Goal: Task Accomplishment & Management: Complete application form

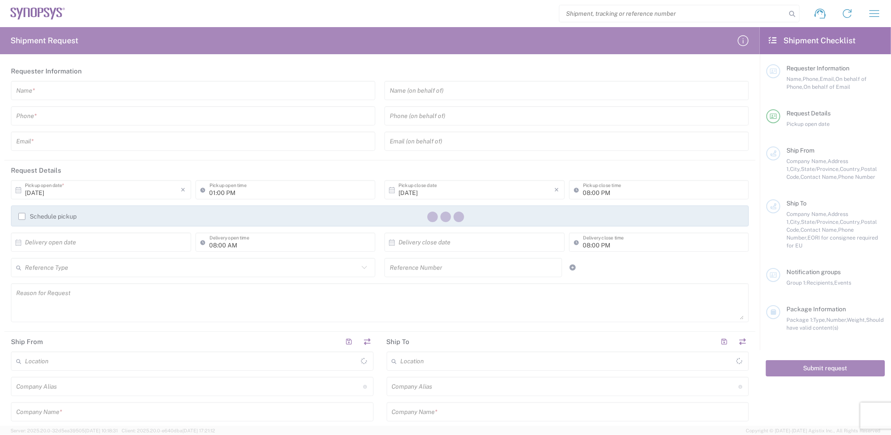
type input "[GEOGRAPHIC_DATA]"
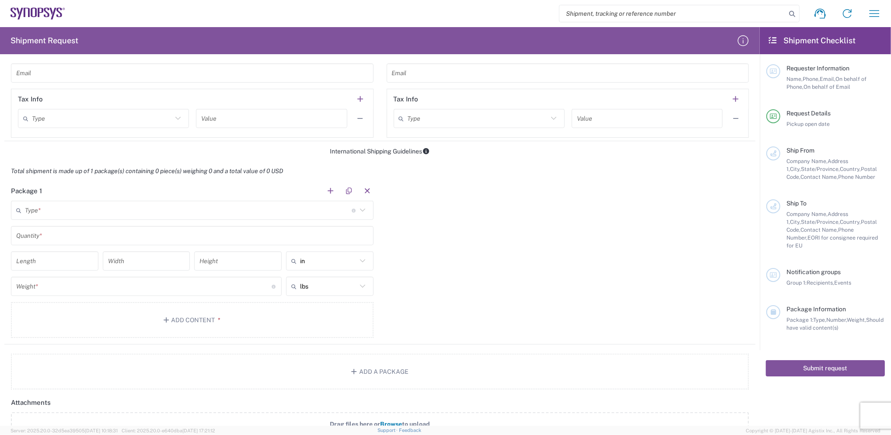
scroll to position [585, 0]
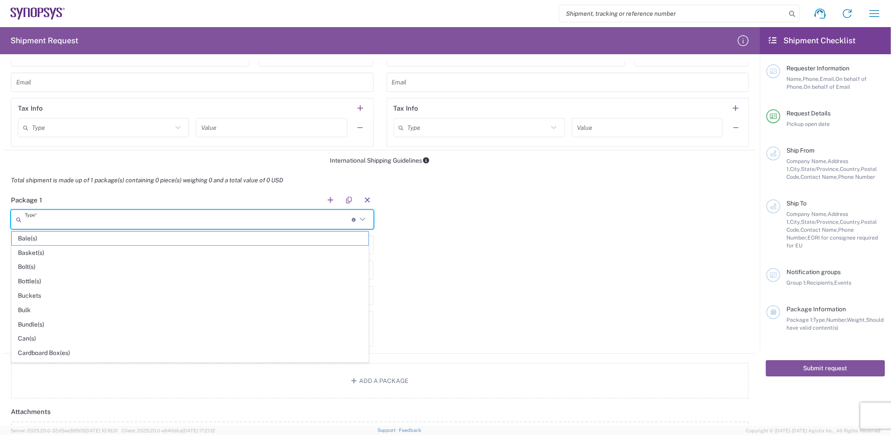
click at [183, 221] on input "text" at bounding box center [188, 219] width 327 height 15
click at [463, 207] on div "Package 1 Type * Material used to package goods Bale(s) Basket(s) Bolt(s) Bottl…" at bounding box center [379, 272] width 751 height 164
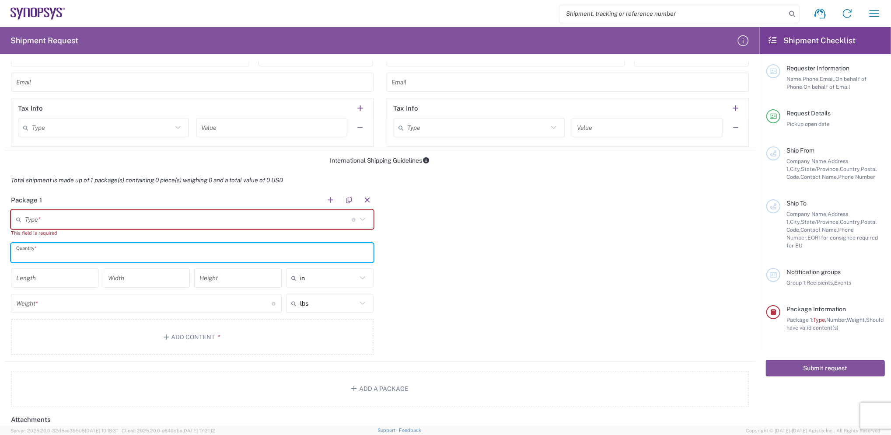
click at [100, 257] on input "text" at bounding box center [192, 252] width 352 height 15
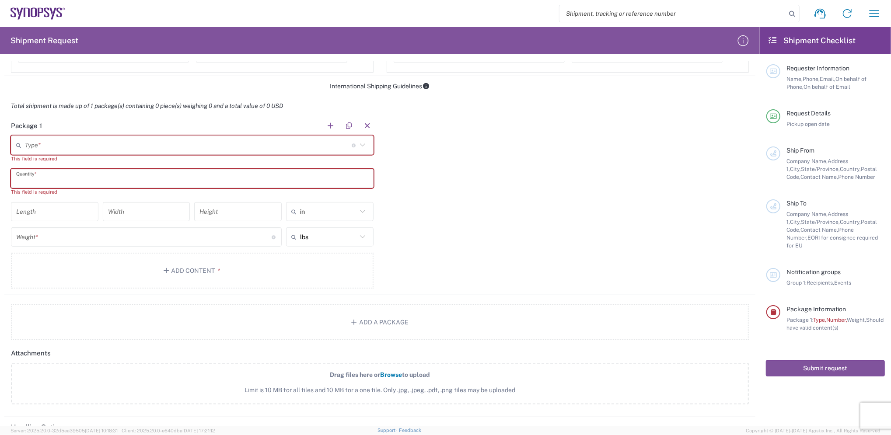
scroll to position [775, 0]
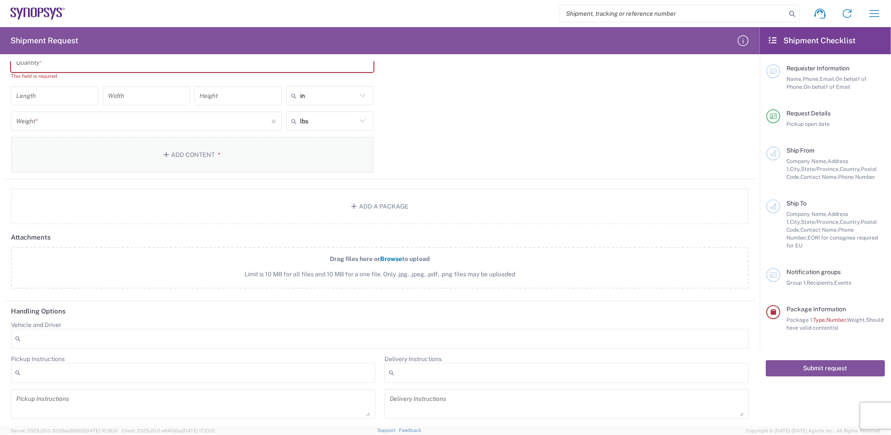
click at [189, 149] on button "Add Content *" at bounding box center [192, 155] width 363 height 36
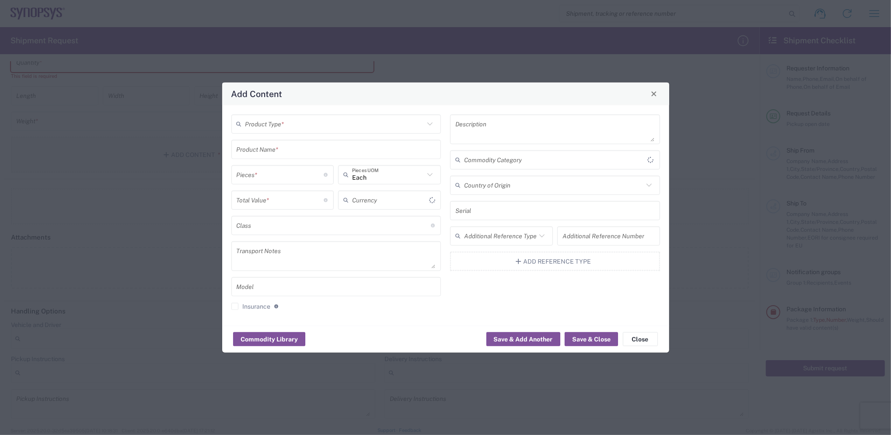
type input "US Dollar"
click at [313, 182] on input "number" at bounding box center [281, 174] width 88 height 15
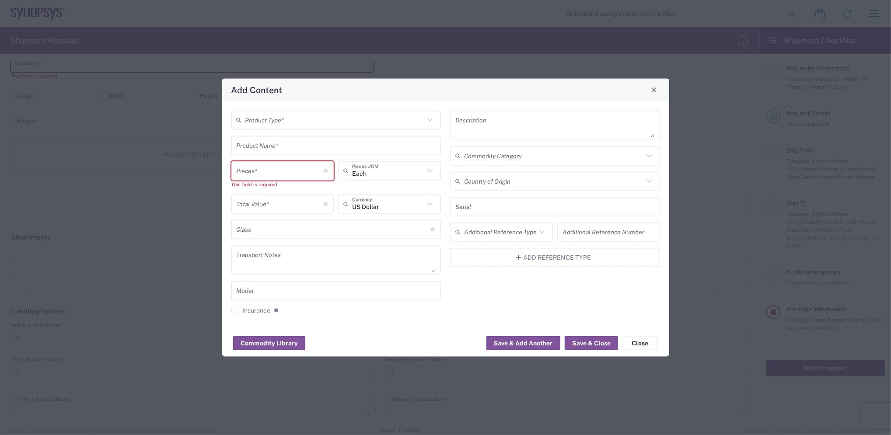
click at [431, 174] on icon at bounding box center [429, 170] width 11 height 11
type input "p"
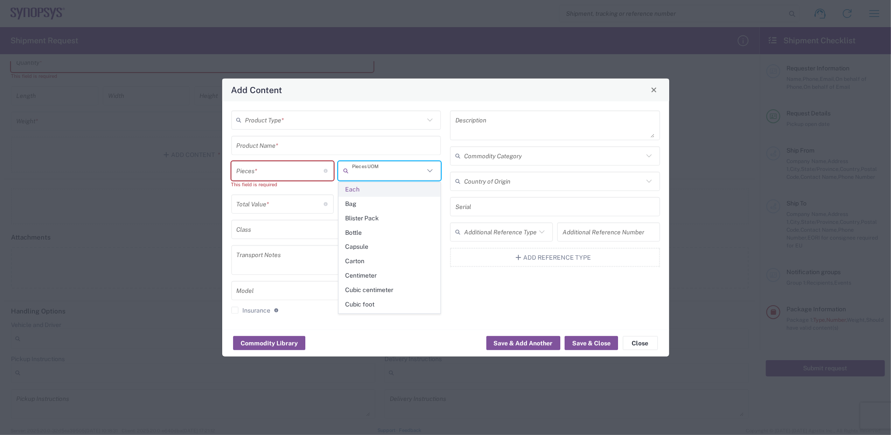
click at [368, 190] on span "Each" at bounding box center [389, 190] width 101 height 14
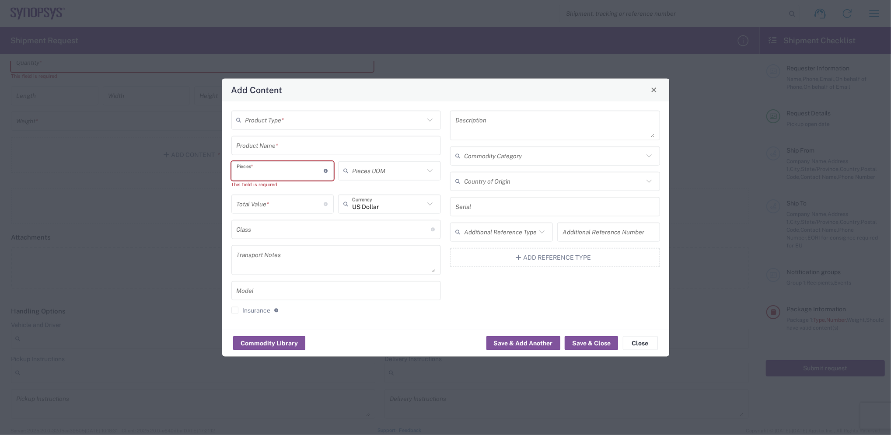
click at [291, 172] on input "number" at bounding box center [281, 170] width 88 height 15
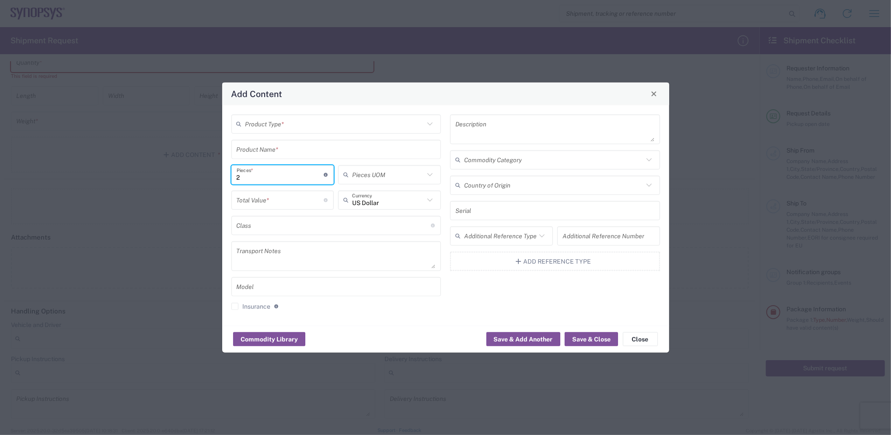
type input "2"
click at [400, 177] on input "text" at bounding box center [388, 174] width 72 height 15
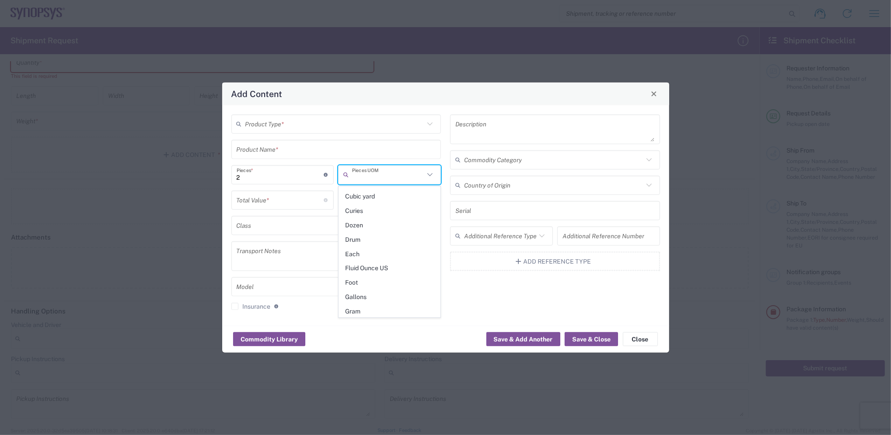
scroll to position [124, 0]
click at [367, 258] on span "Each" at bounding box center [389, 256] width 101 height 14
type input "Each"
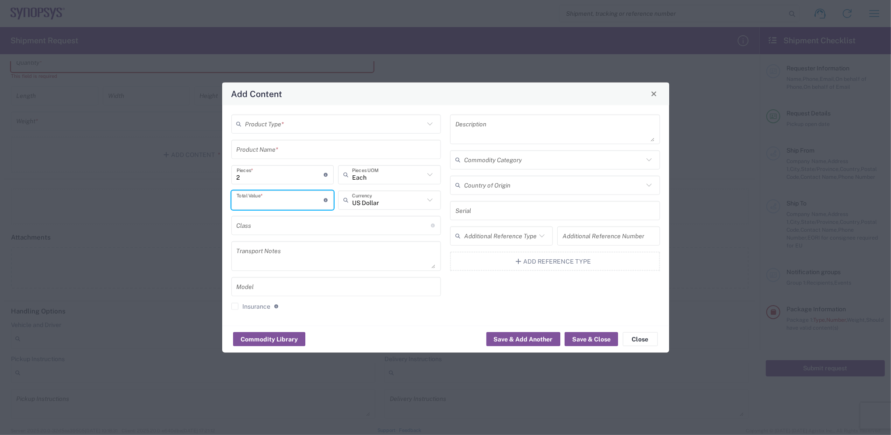
click at [298, 203] on input "number" at bounding box center [281, 200] width 88 height 15
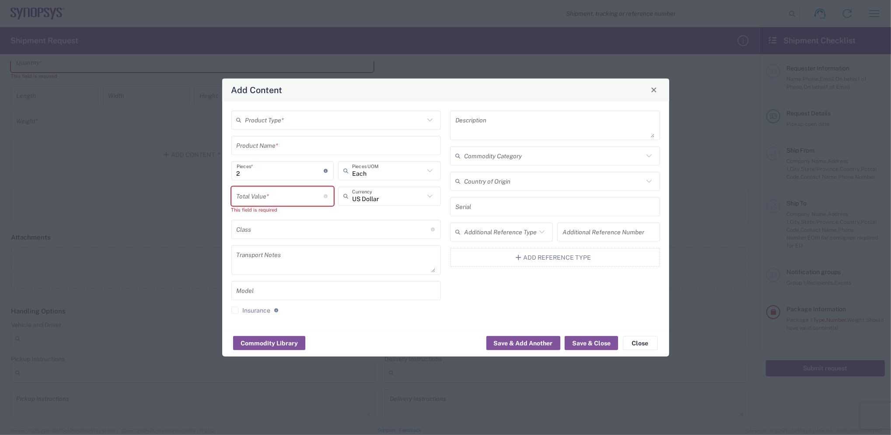
click at [662, 96] on div "Add Content" at bounding box center [445, 89] width 447 height 23
click at [652, 88] on span "Close" at bounding box center [654, 90] width 6 height 6
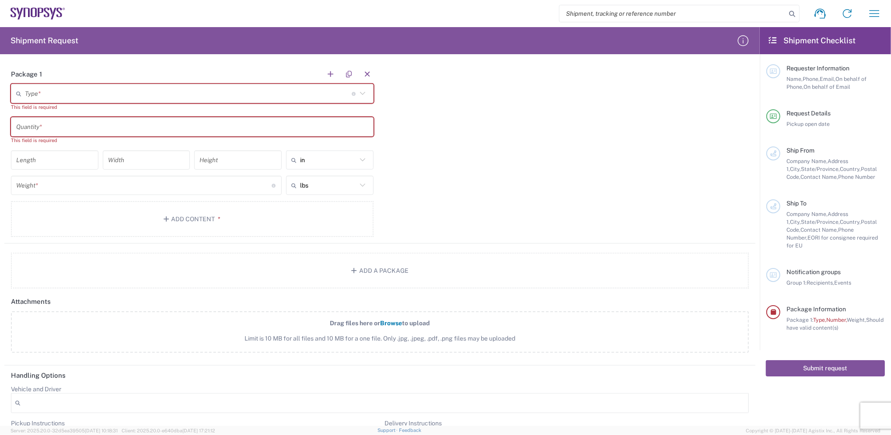
scroll to position [601, 0]
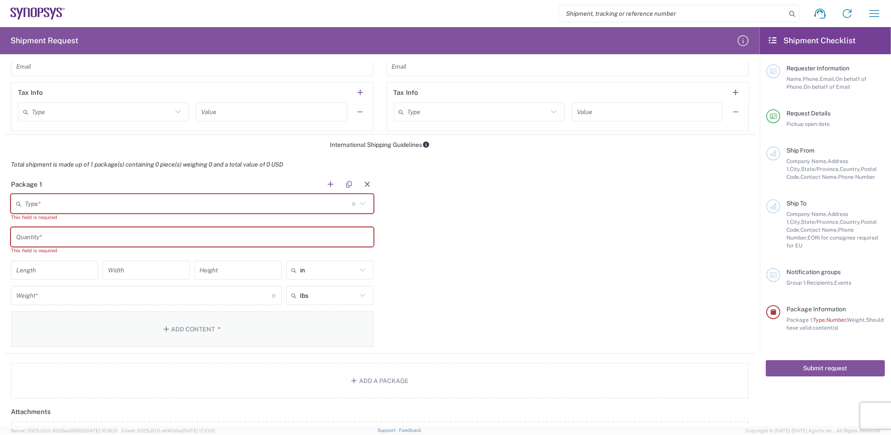
click at [200, 336] on button "Add Content *" at bounding box center [192, 330] width 363 height 36
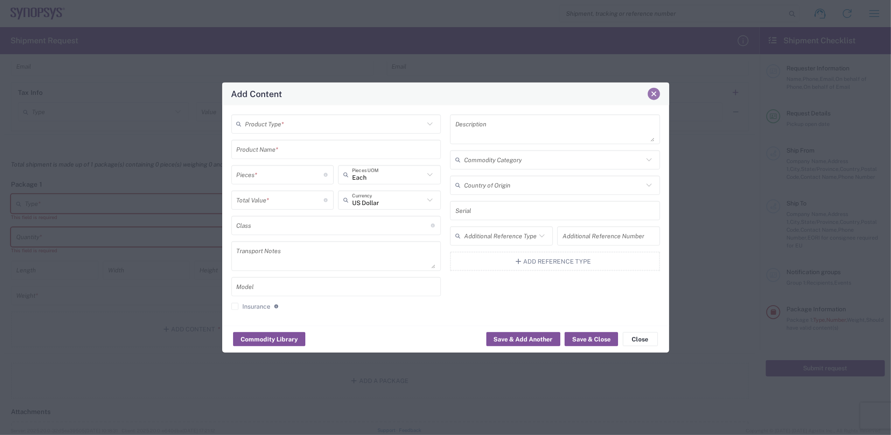
click at [651, 97] on span "Close" at bounding box center [654, 94] width 6 height 6
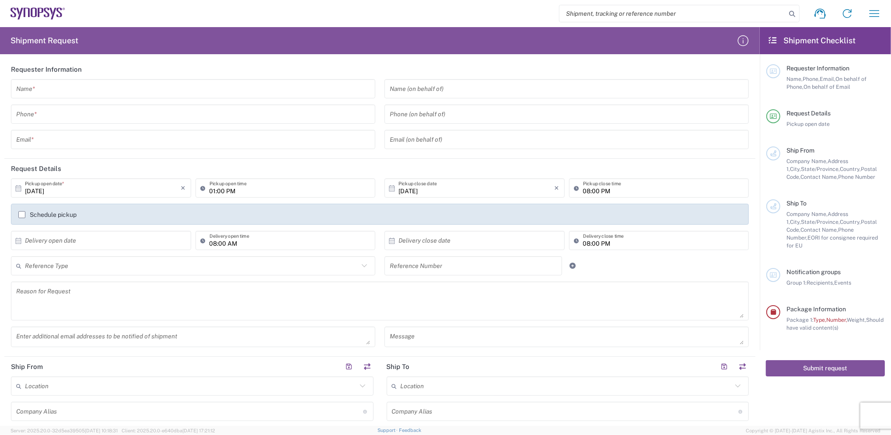
scroll to position [0, 0]
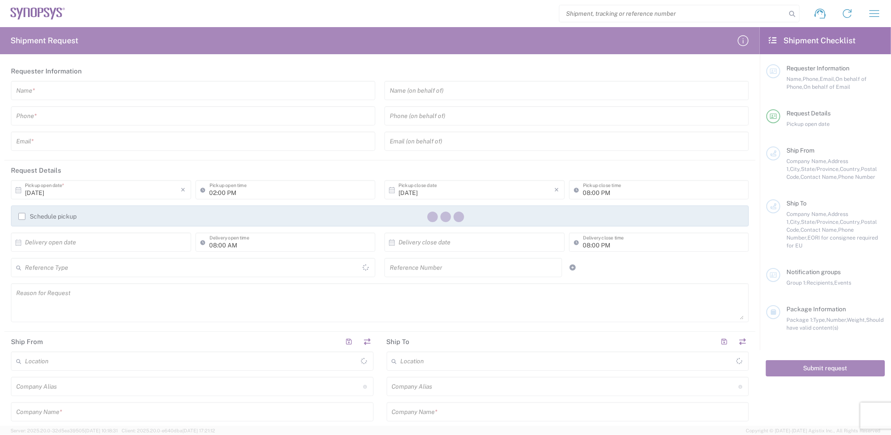
type input "[GEOGRAPHIC_DATA]"
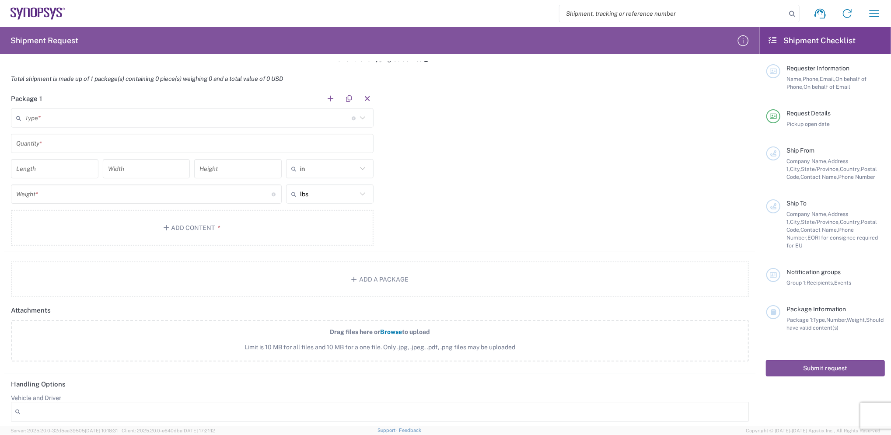
scroll to position [700, 0]
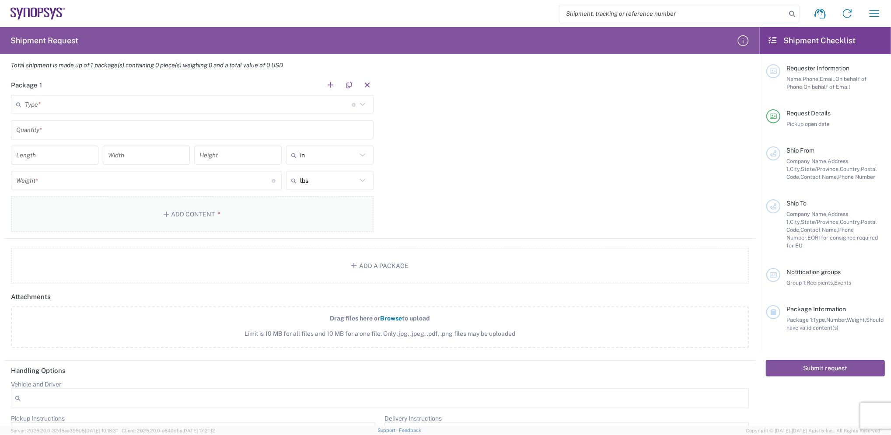
click at [209, 207] on button "Add Content *" at bounding box center [192, 214] width 363 height 36
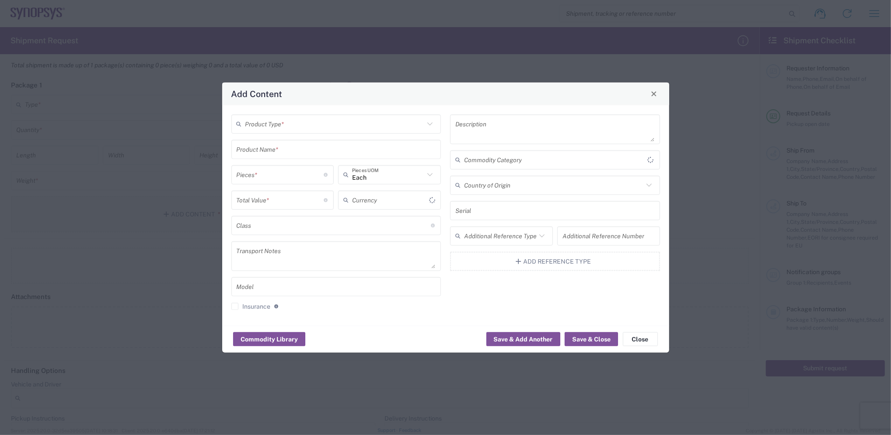
type input "US Dollar"
click at [419, 229] on input "text" at bounding box center [334, 225] width 194 height 15
click at [432, 224] on icon at bounding box center [433, 226] width 5 height 4
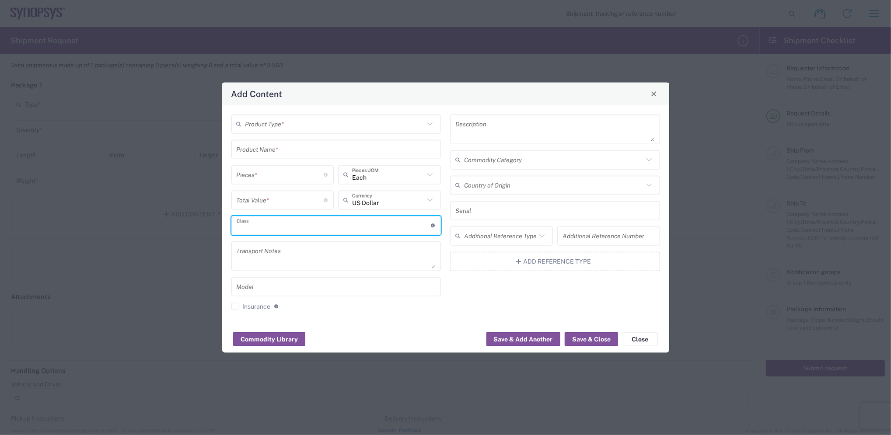
click at [383, 221] on input "text" at bounding box center [334, 225] width 194 height 15
click at [431, 225] on input "text" at bounding box center [334, 225] width 194 height 15
click at [651, 338] on button "Close" at bounding box center [640, 340] width 35 height 14
